Goal: Task Accomplishment & Management: Manage account settings

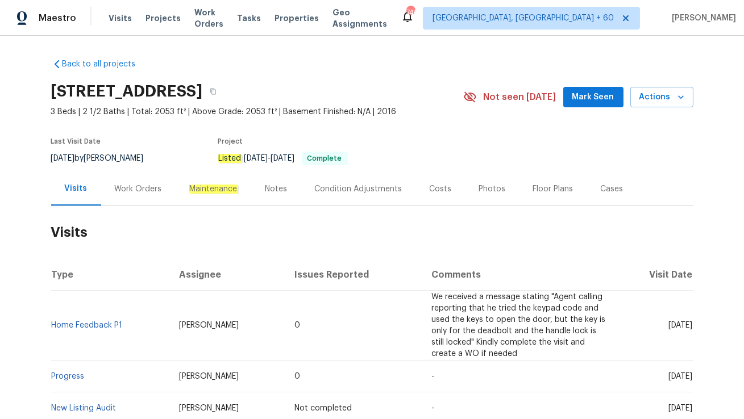
click at [155, 188] on div "Work Orders" at bounding box center [138, 189] width 47 height 11
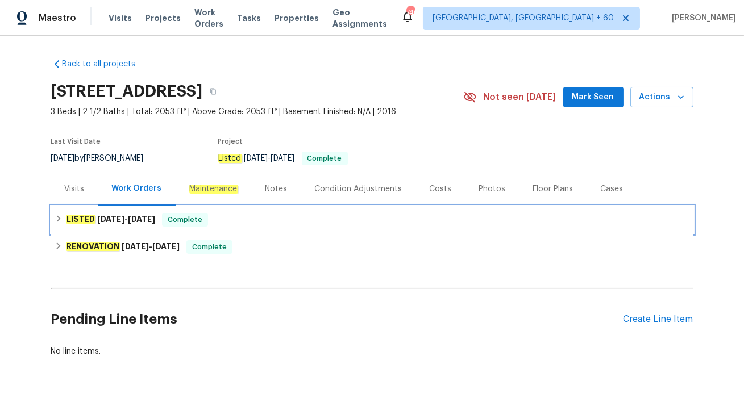
click at [181, 222] on span "Complete" at bounding box center [185, 219] width 44 height 11
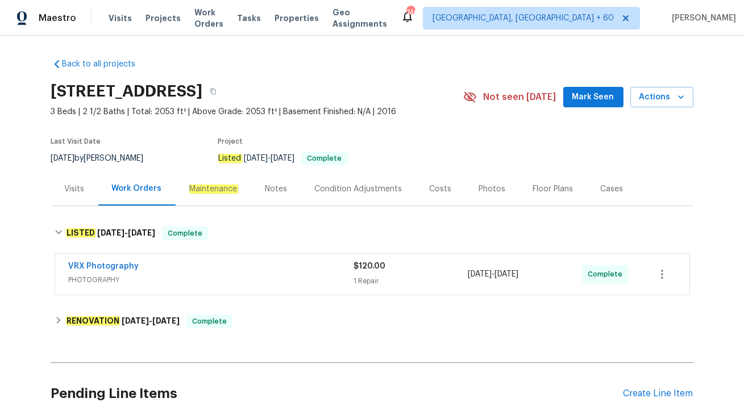
click at [92, 186] on div "Visits" at bounding box center [74, 189] width 47 height 34
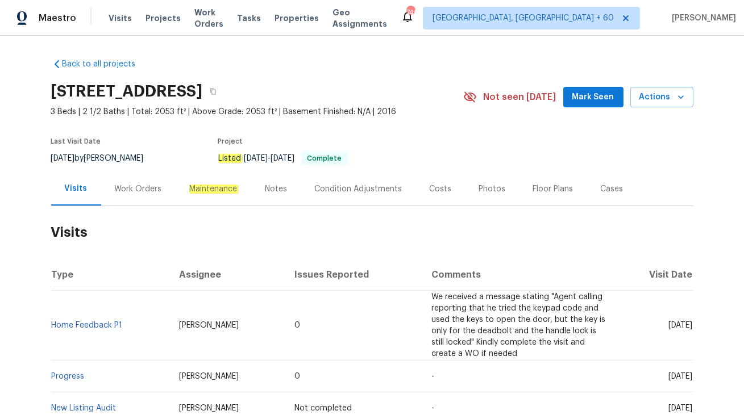
click at [103, 319] on td "Home Feedback P1" at bounding box center [110, 326] width 119 height 70
click at [101, 325] on link "Home Feedback P1" at bounding box center [87, 326] width 71 height 8
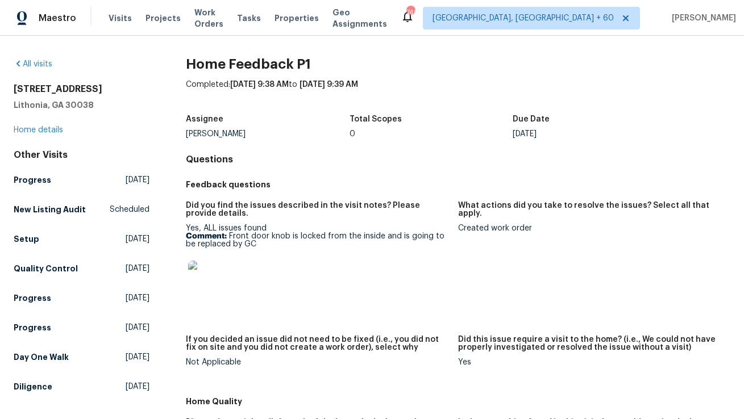
click at [209, 273] on img at bounding box center [206, 279] width 36 height 36
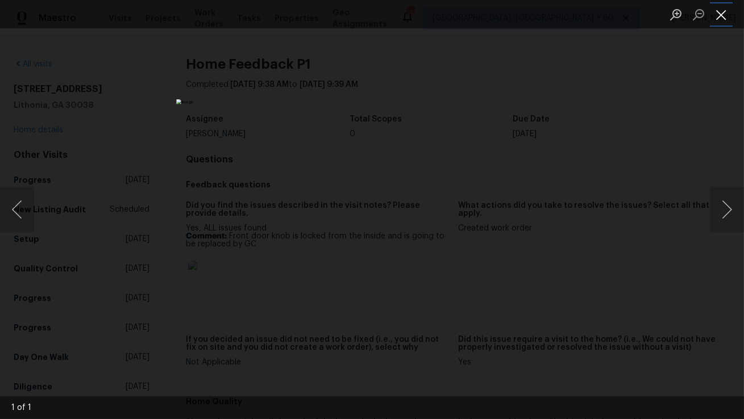
click at [727, 18] on button "Close lightbox" at bounding box center [721, 15] width 23 height 20
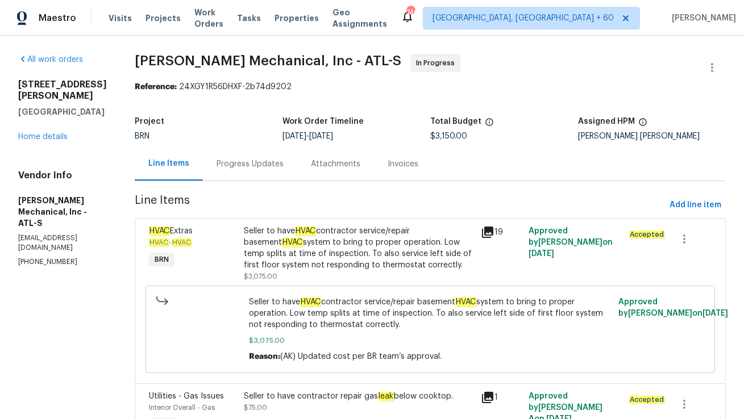
click at [275, 168] on div "Progress Updates" at bounding box center [250, 164] width 67 height 11
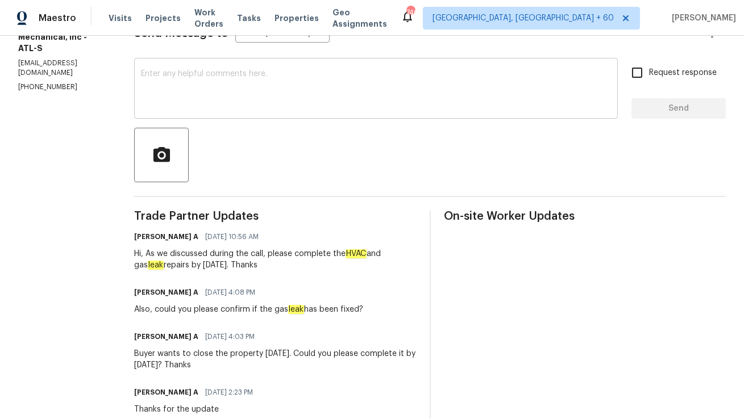
scroll to position [231, 0]
